Goal: Information Seeking & Learning: Learn about a topic

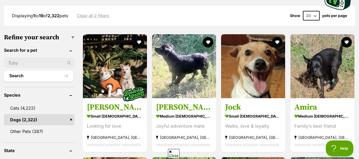
scroll to position [279, 0]
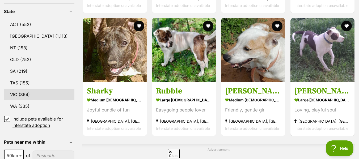
click at [20, 94] on link "VIC (864)" at bounding box center [39, 94] width 70 height 11
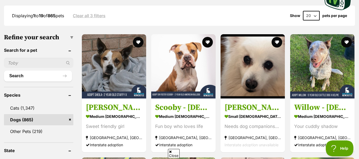
scroll to position [279, 0]
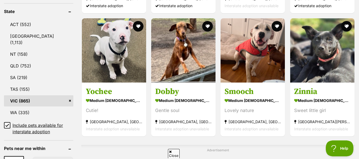
click at [6, 124] on icon at bounding box center [7, 126] width 4 height 4
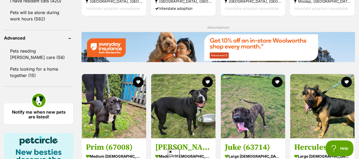
scroll to position [836, 0]
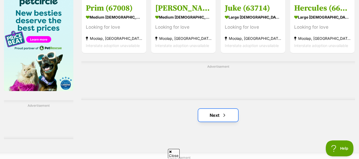
click at [221, 116] on link "Next" at bounding box center [218, 115] width 40 height 13
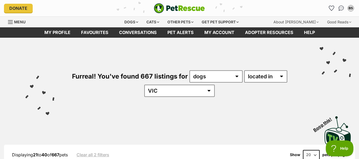
click at [316, 156] on select "20 40 60" at bounding box center [311, 155] width 17 height 10
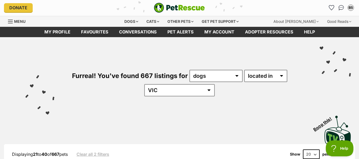
select select "60"
click at [303, 150] on select "20 40 60" at bounding box center [311, 155] width 17 height 10
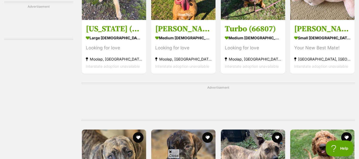
scroll to position [2369, 0]
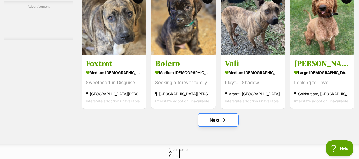
click at [223, 123] on span "Next page" at bounding box center [224, 120] width 5 height 6
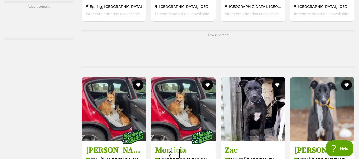
scroll to position [1200, 0]
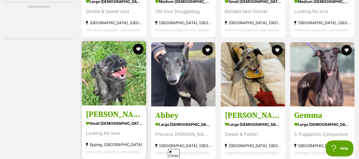
click at [114, 71] on img at bounding box center [114, 73] width 64 height 64
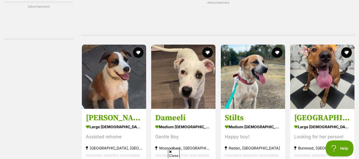
scroll to position [2455, 0]
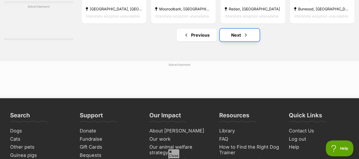
click at [244, 38] on span "Next page" at bounding box center [245, 35] width 5 height 6
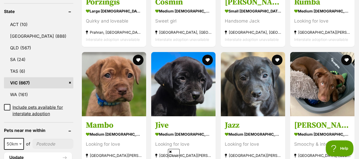
scroll to position [139, 0]
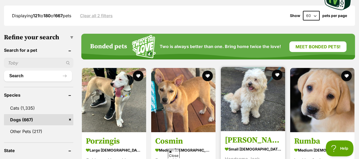
click at [240, 140] on h3 "[PERSON_NAME]" at bounding box center [253, 140] width 56 height 10
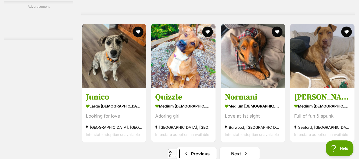
scroll to position [2509, 0]
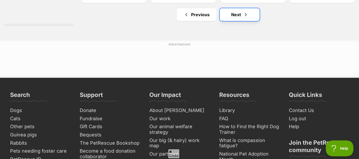
click at [241, 18] on link "Next" at bounding box center [240, 14] width 40 height 13
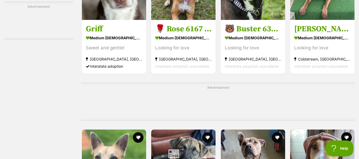
scroll to position [2369, 0]
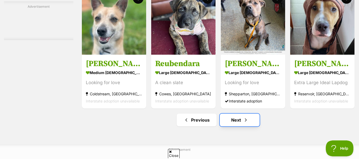
click at [242, 125] on link "Next" at bounding box center [240, 120] width 40 height 13
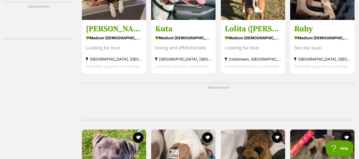
scroll to position [2369, 0]
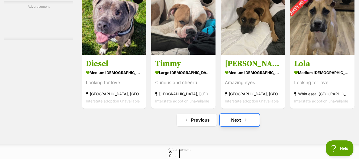
click at [242, 123] on link "Next" at bounding box center [240, 120] width 40 height 13
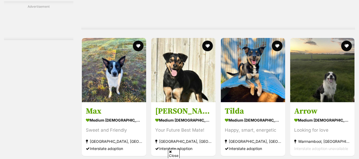
scroll to position [1254, 0]
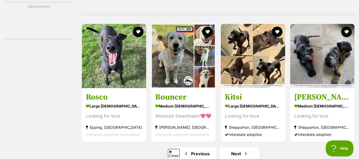
scroll to position [2509, 0]
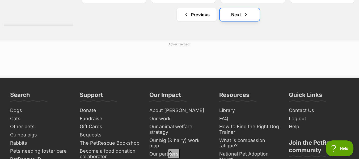
click at [243, 18] on span "Next page" at bounding box center [245, 14] width 5 height 6
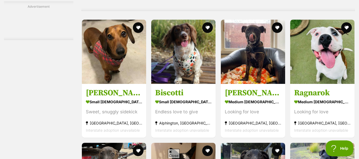
scroll to position [2047, 0]
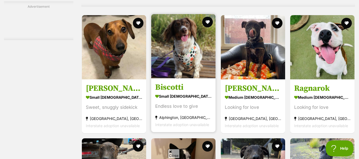
click at [176, 93] on h3 "Biscotti" at bounding box center [183, 87] width 56 height 10
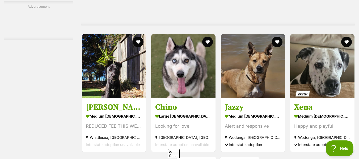
scroll to position [2465, 0]
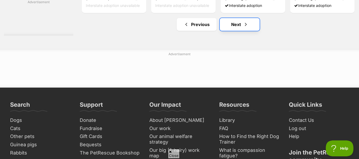
click at [236, 29] on link "Next" at bounding box center [240, 24] width 40 height 13
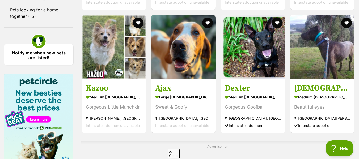
scroll to position [761, 0]
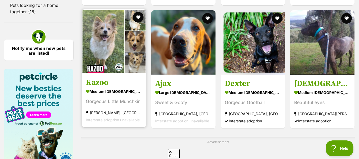
click at [98, 88] on h3 "Kazoo" at bounding box center [114, 82] width 56 height 10
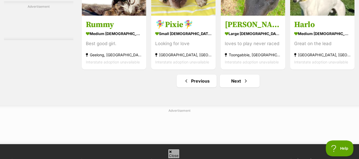
scroll to position [2433, 0]
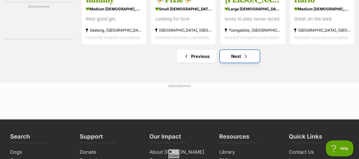
click at [247, 60] on span "Next page" at bounding box center [245, 56] width 5 height 6
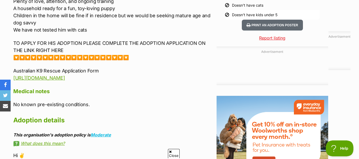
scroll to position [697, 0]
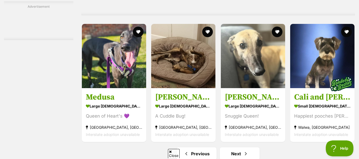
scroll to position [2509, 0]
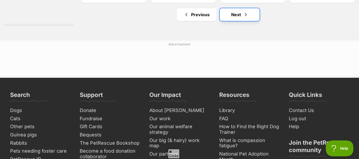
click at [241, 21] on link "Next" at bounding box center [240, 14] width 40 height 13
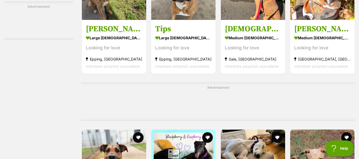
scroll to position [2369, 0]
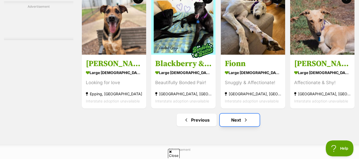
click at [242, 124] on link "Next" at bounding box center [240, 120] width 40 height 13
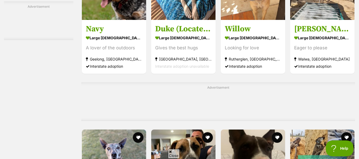
scroll to position [2369, 0]
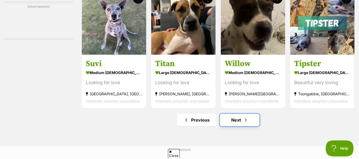
click at [244, 123] on span "Next page" at bounding box center [245, 120] width 5 height 6
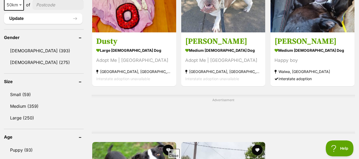
scroll to position [558, 0]
